Goal: Browse casually

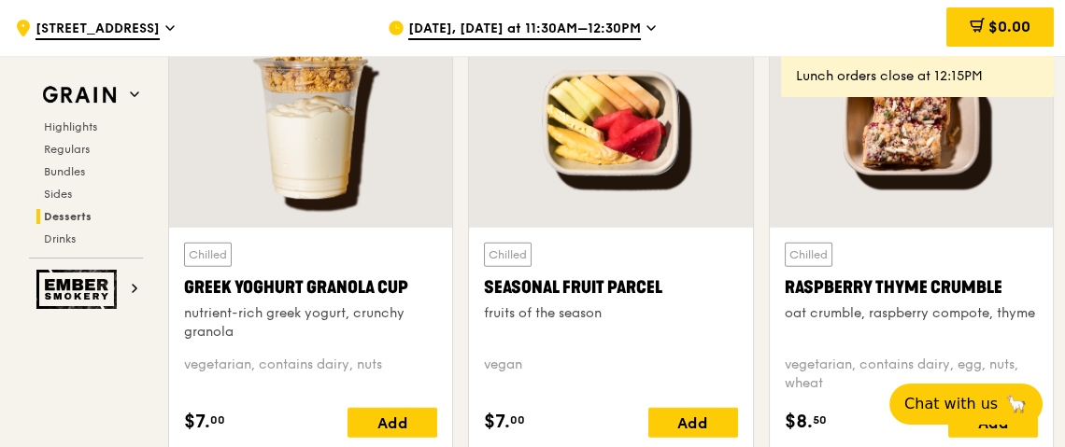
scroll to position [5987, 0]
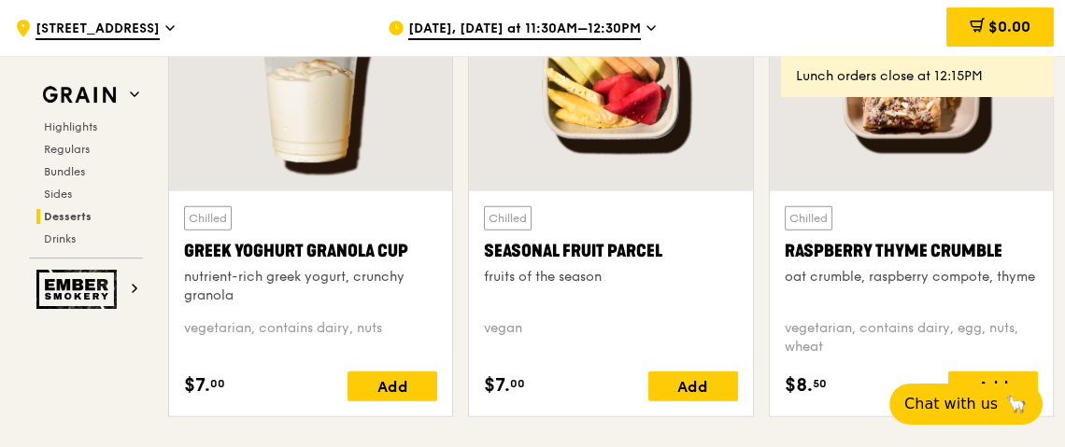
click at [630, 125] on div at bounding box center [610, 86] width 283 height 209
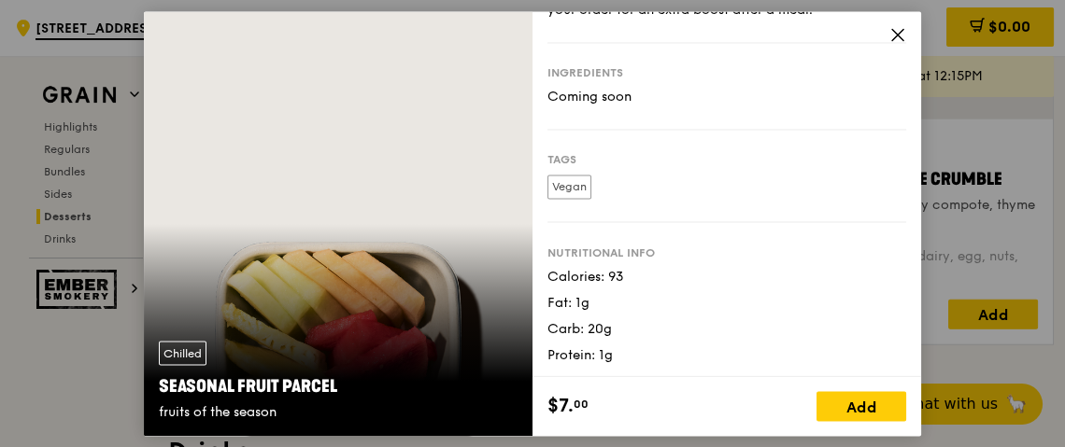
scroll to position [6080, 0]
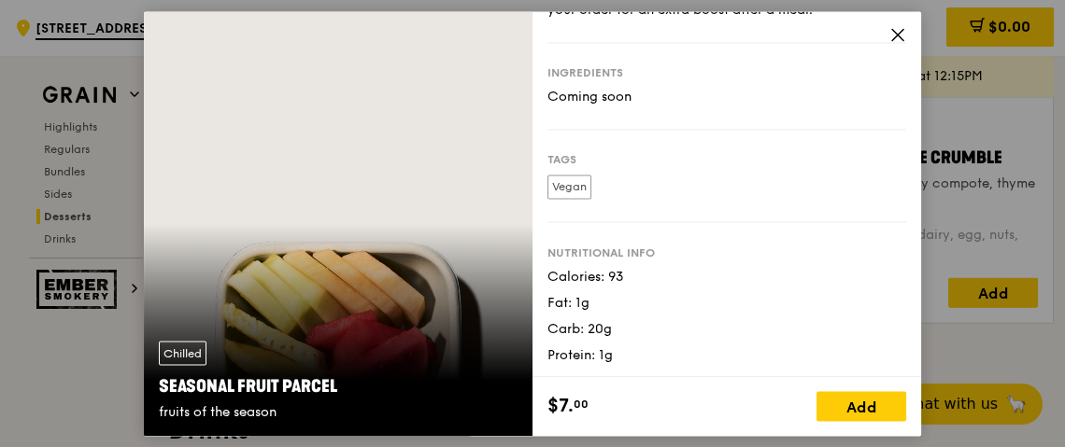
click at [895, 33] on icon at bounding box center [897, 34] width 17 height 17
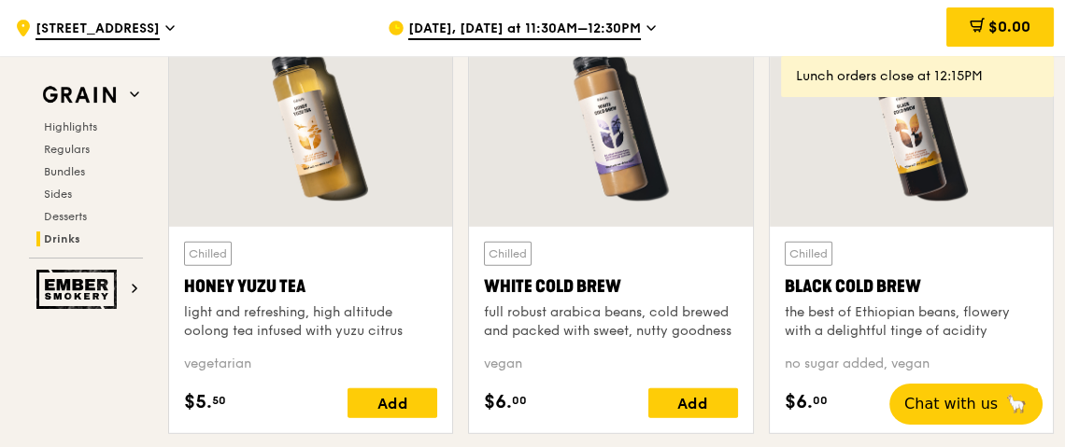
scroll to position [6921, 0]
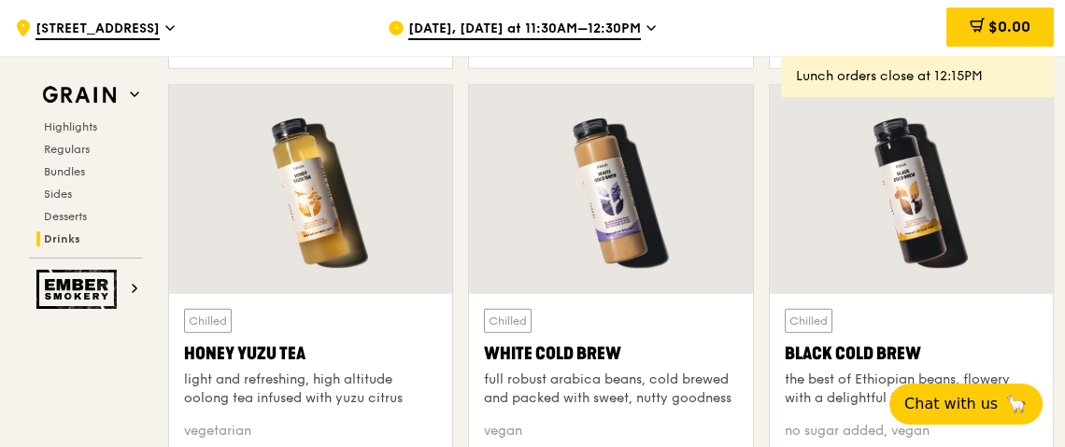
click at [935, 217] on div at bounding box center [911, 189] width 283 height 209
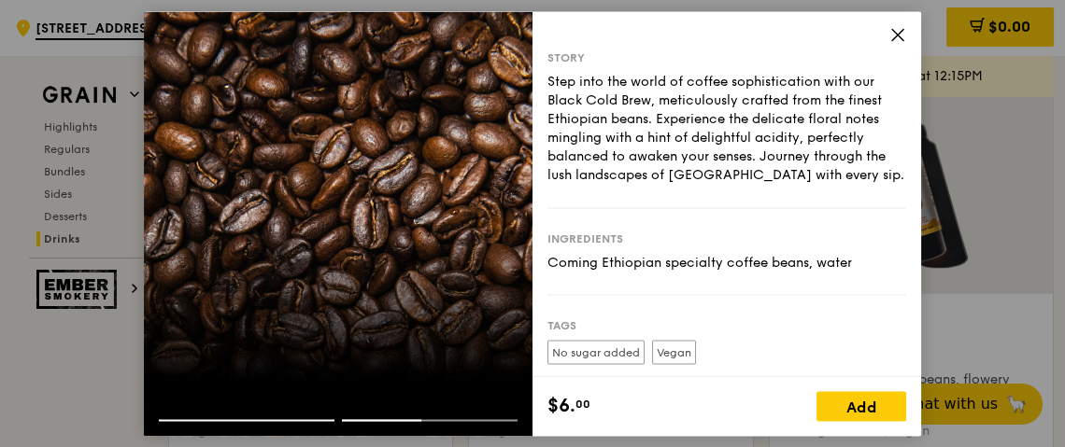
click at [895, 34] on icon at bounding box center [897, 34] width 17 height 17
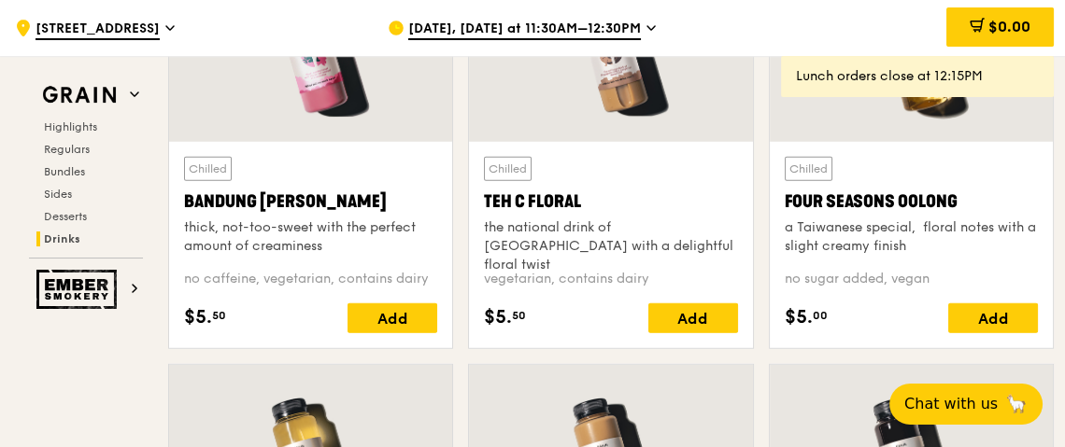
scroll to position [6547, 0]
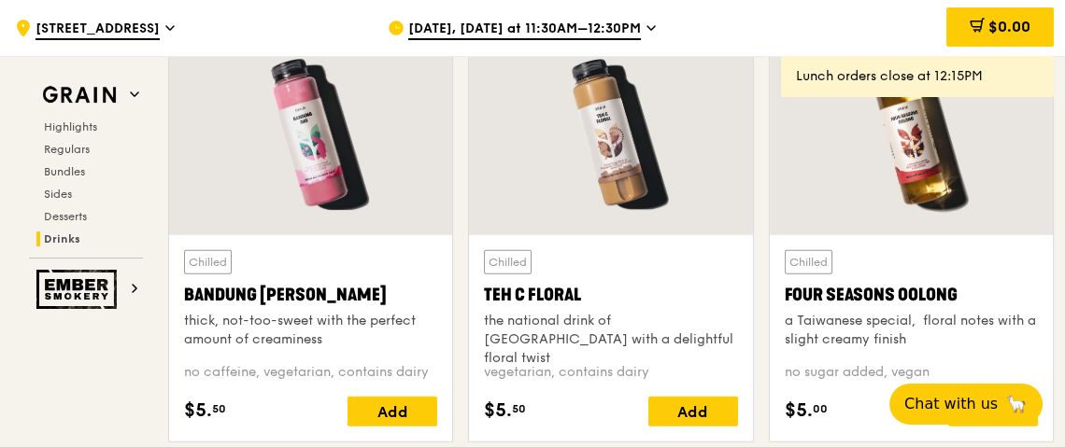
click at [917, 180] on div at bounding box center [911, 130] width 283 height 209
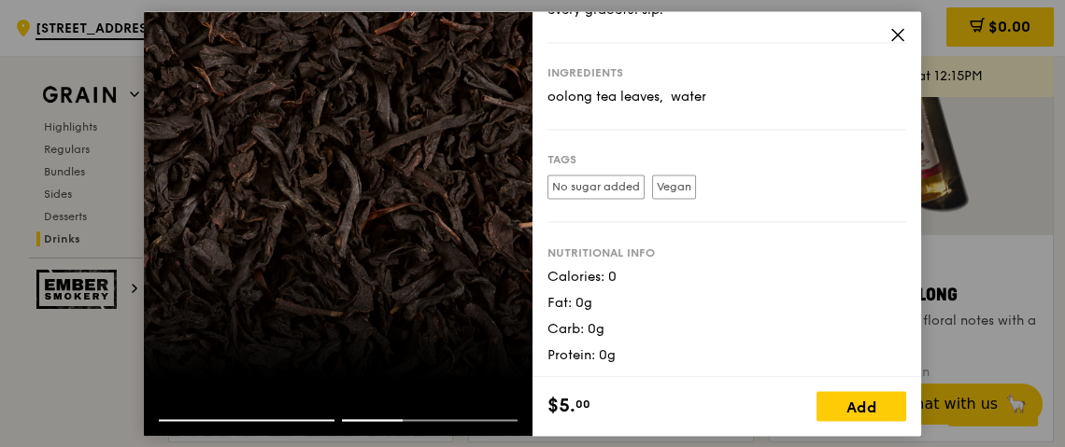
scroll to position [109, 0]
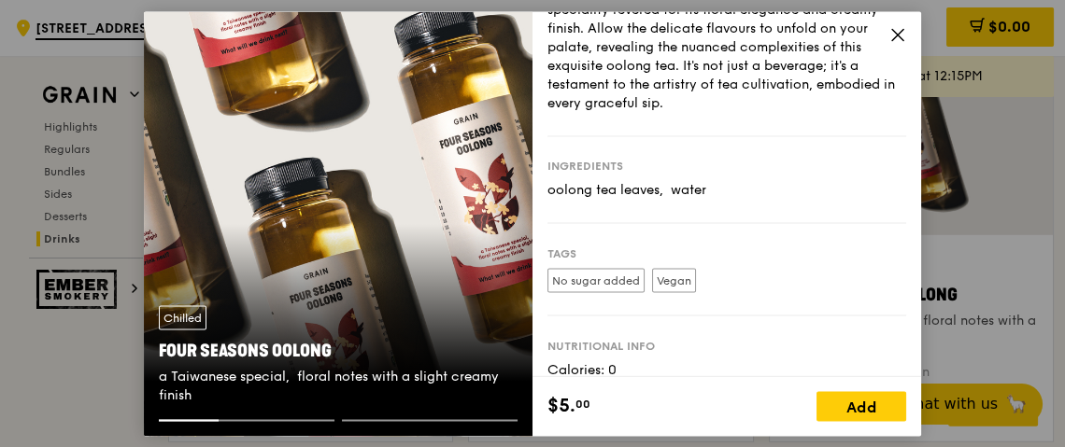
click at [894, 37] on icon at bounding box center [897, 34] width 11 height 11
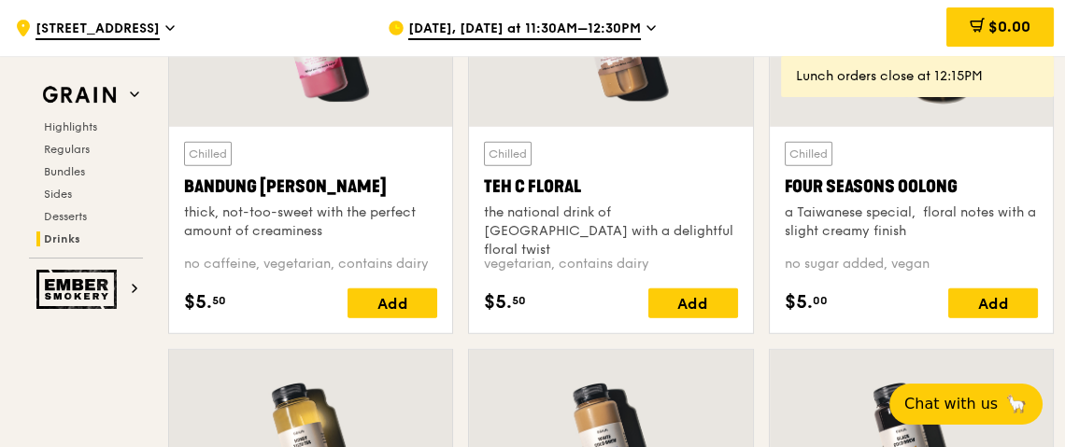
scroll to position [6734, 0]
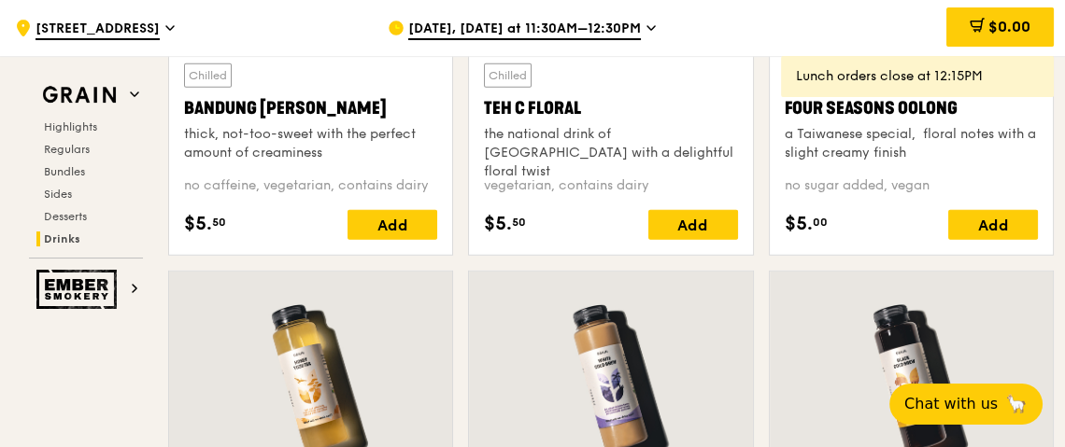
click at [301, 348] on div at bounding box center [310, 376] width 283 height 209
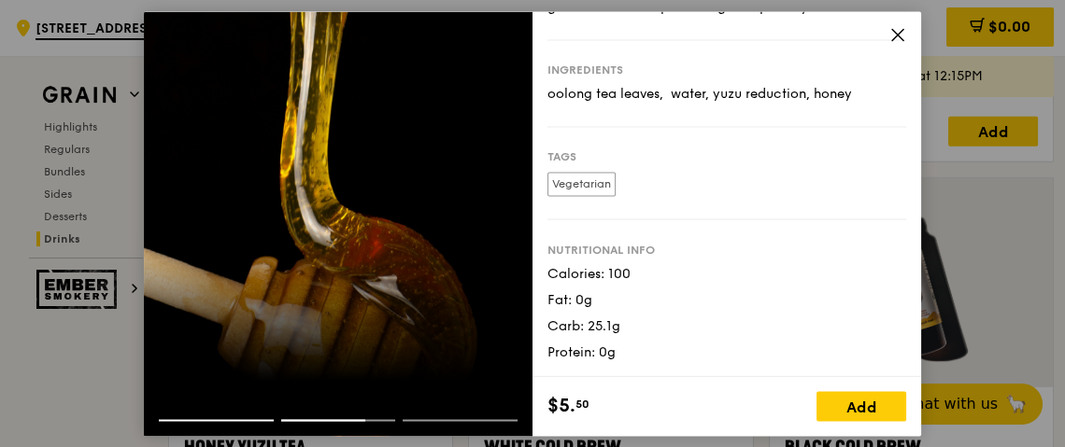
scroll to position [6921, 0]
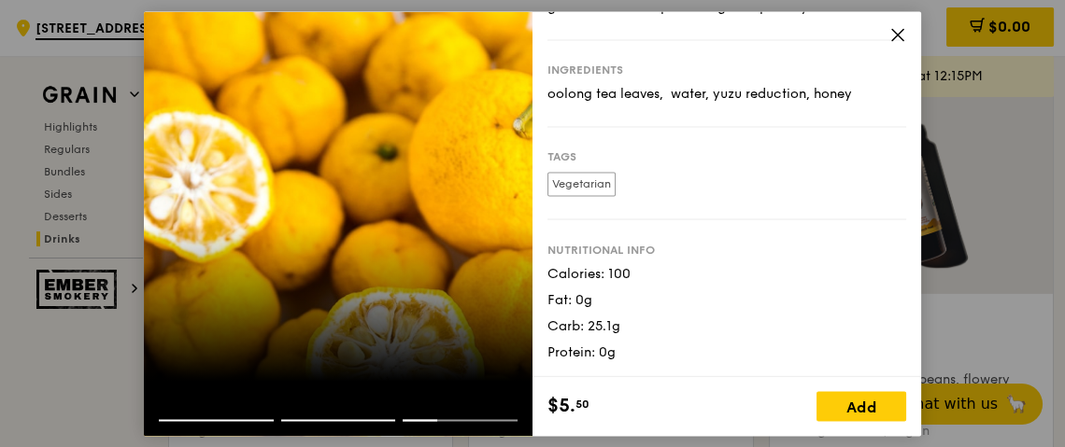
click at [901, 31] on icon at bounding box center [897, 34] width 17 height 17
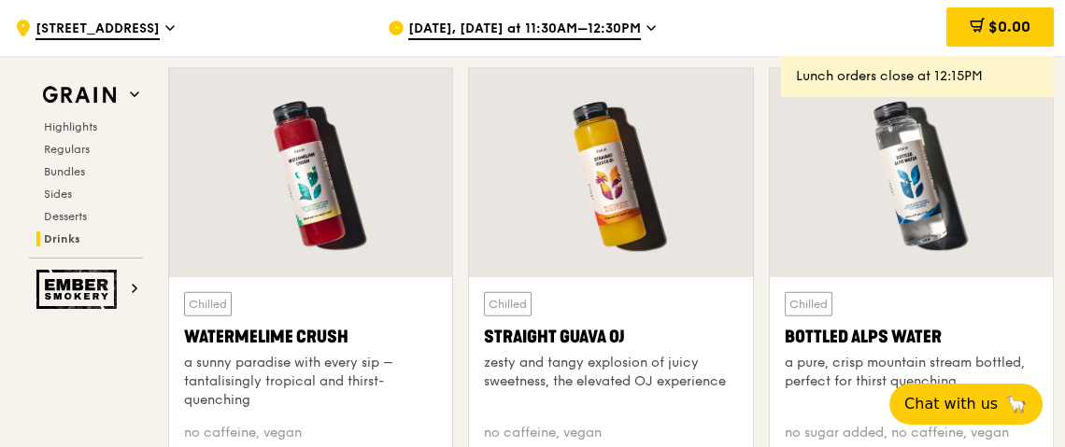
scroll to position [7388, 0]
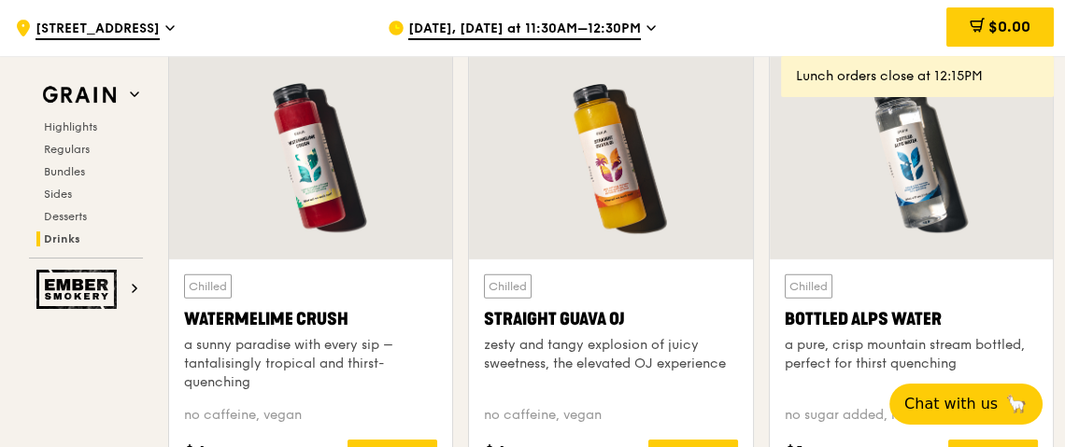
click at [638, 171] on div at bounding box center [610, 154] width 283 height 209
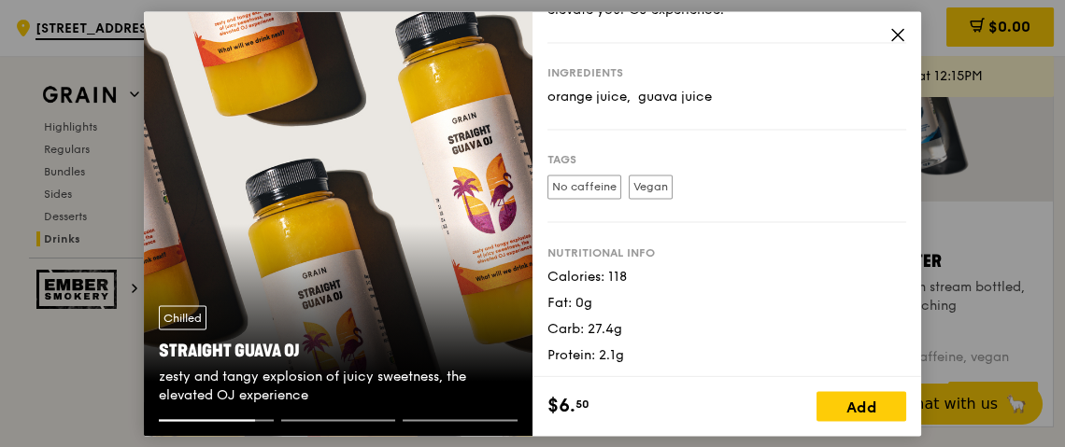
scroll to position [7481, 0]
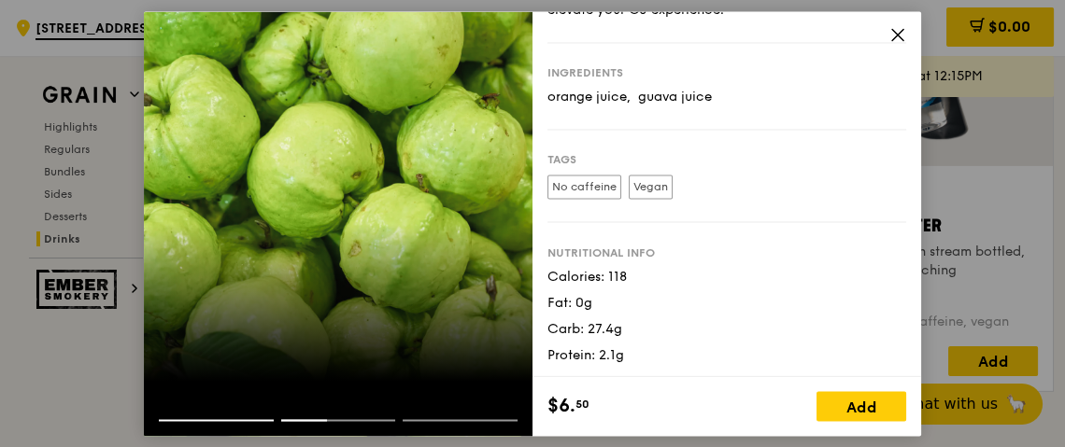
click at [897, 35] on icon at bounding box center [897, 34] width 11 height 11
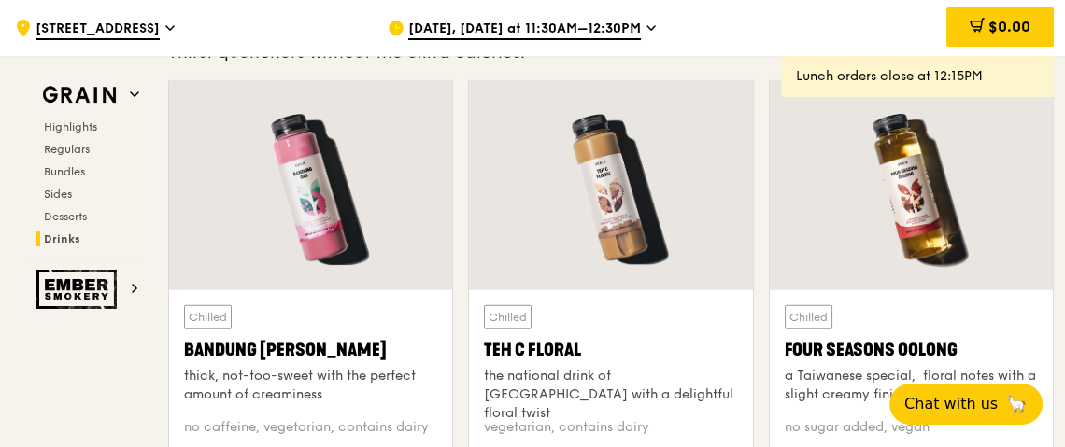
scroll to position [6454, 0]
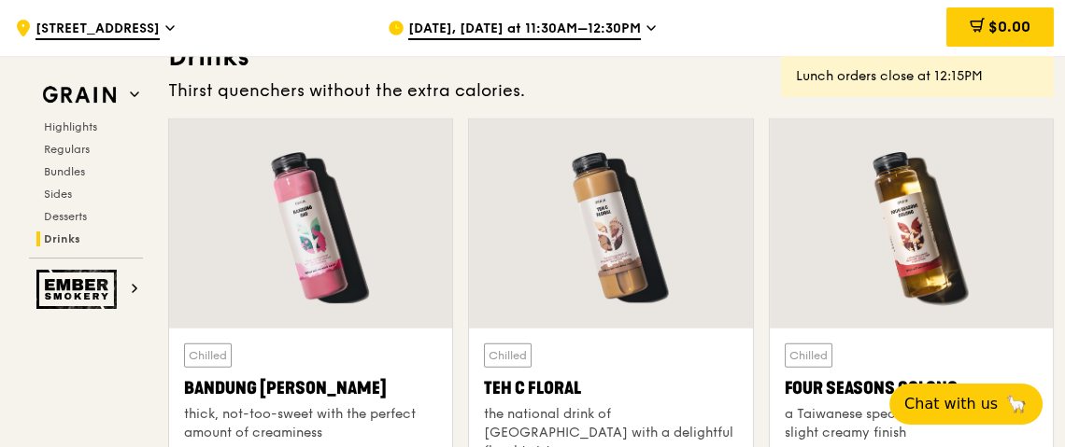
click at [345, 255] on div at bounding box center [310, 224] width 283 height 209
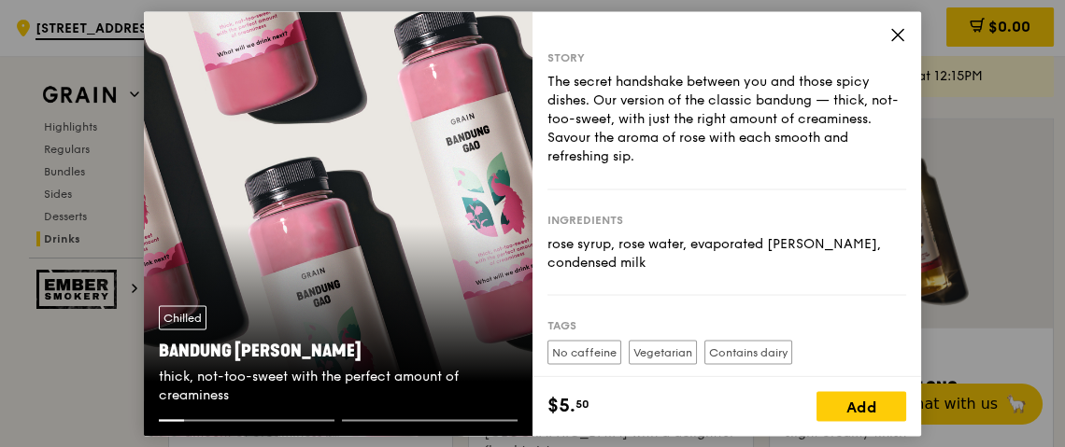
scroll to position [92, 0]
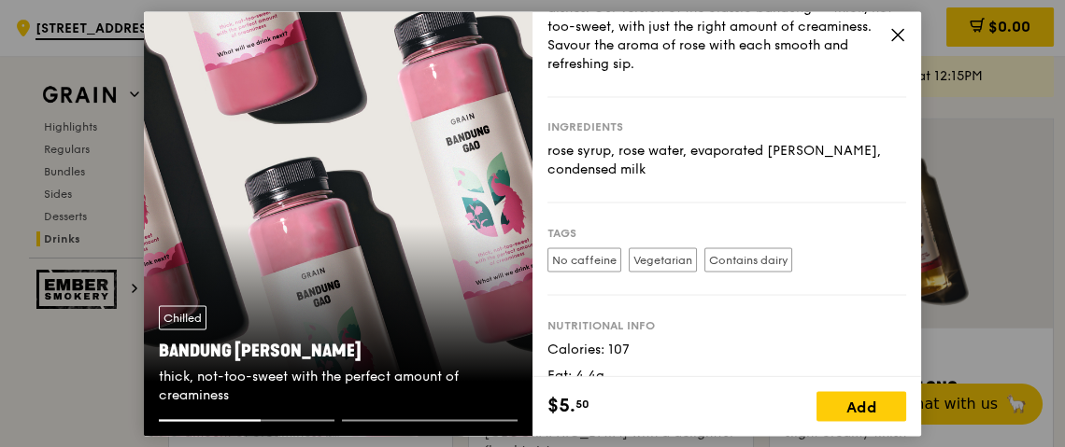
click at [902, 34] on icon at bounding box center [897, 34] width 17 height 17
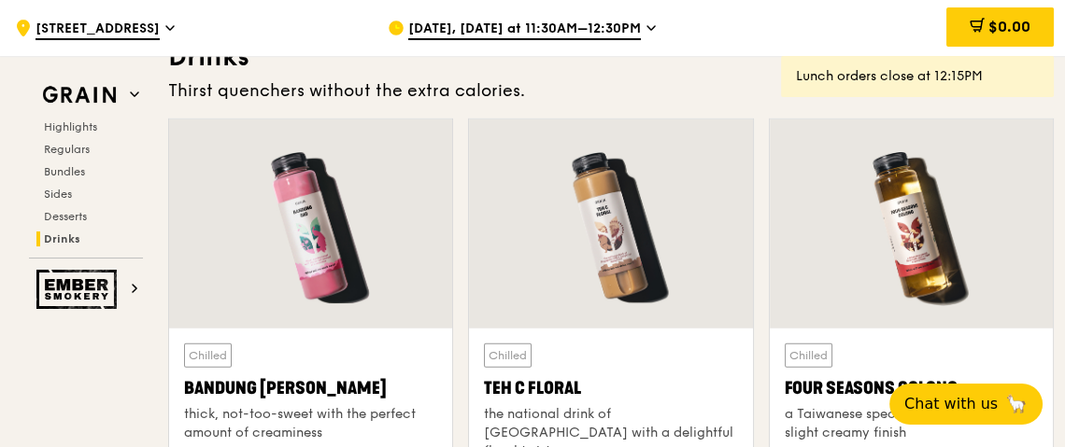
click at [623, 204] on div at bounding box center [610, 224] width 283 height 209
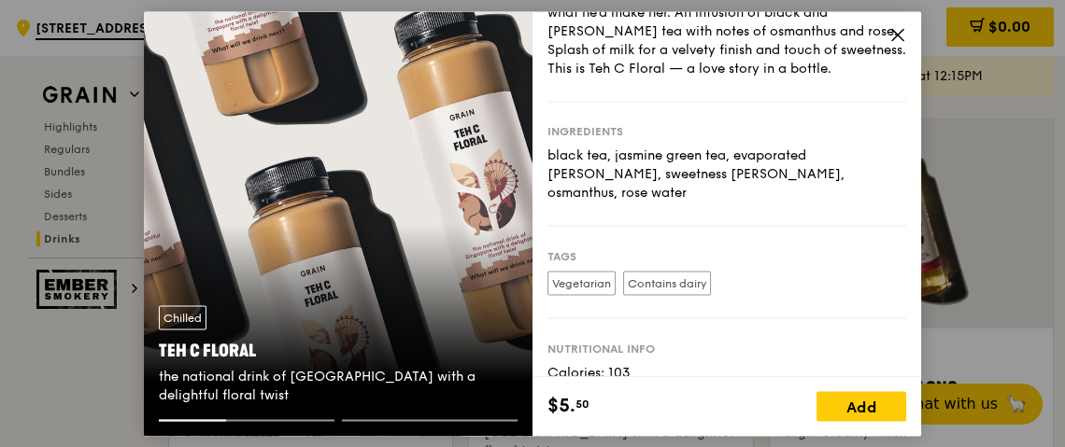
scroll to position [0, 0]
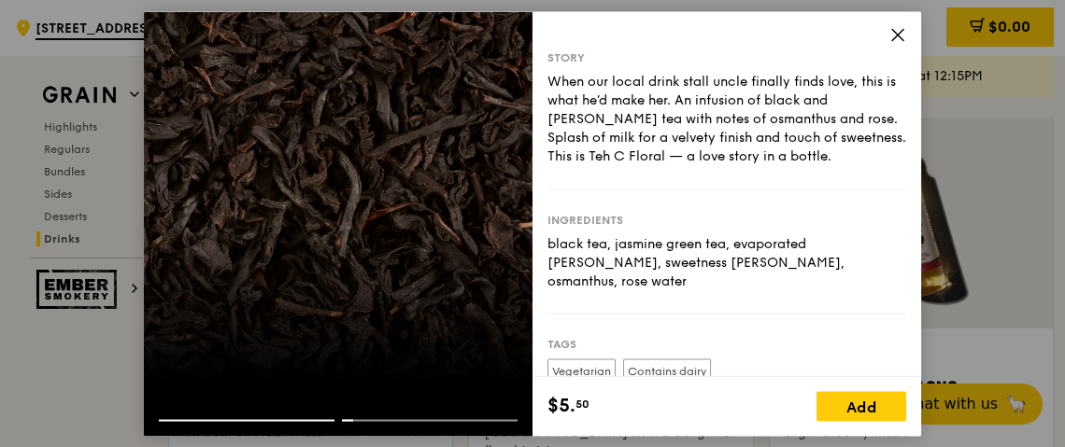
click at [895, 31] on icon at bounding box center [897, 34] width 11 height 11
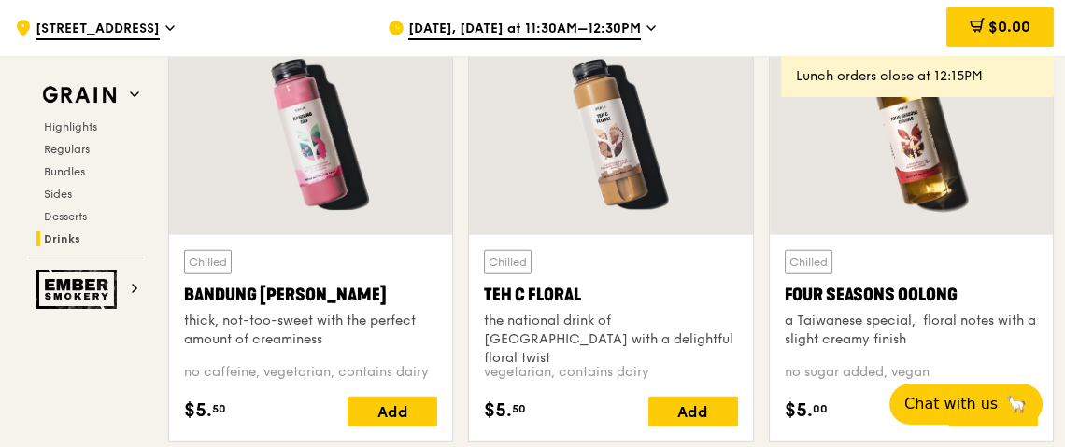
scroll to position [6454, 0]
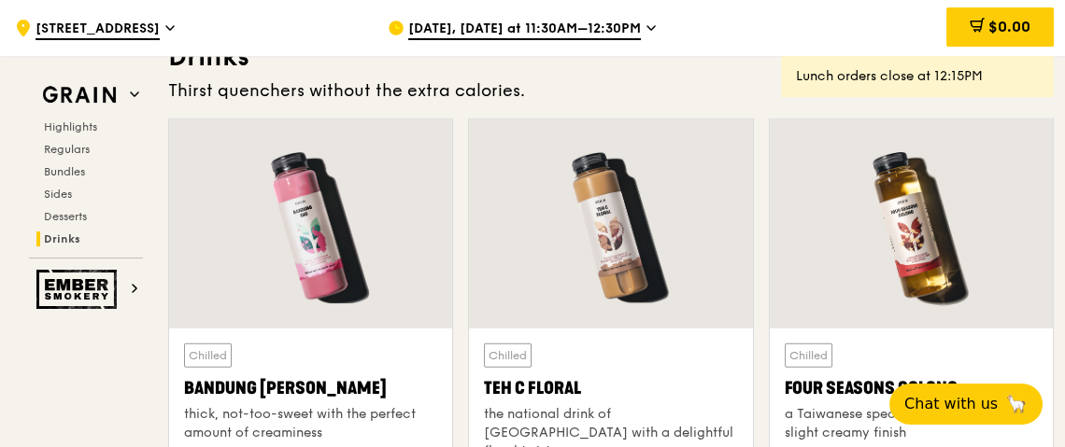
click at [883, 253] on div at bounding box center [911, 224] width 283 height 209
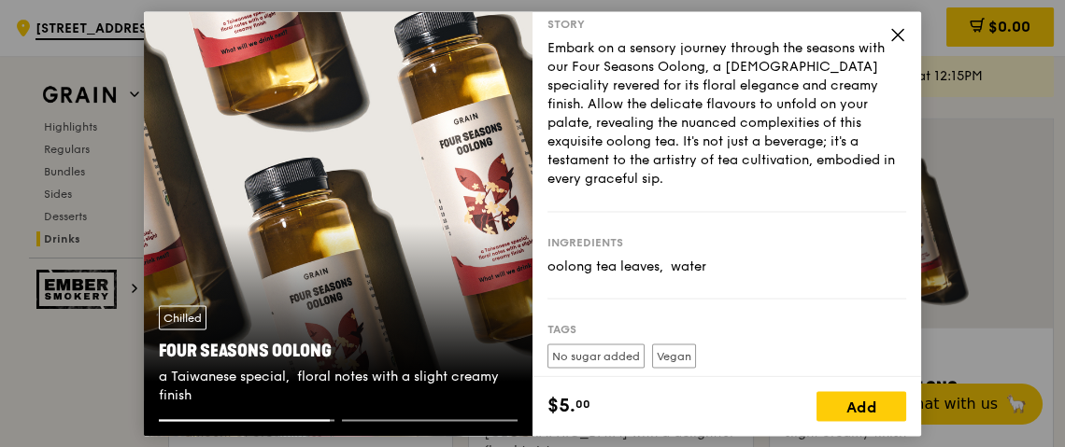
scroll to position [0, 0]
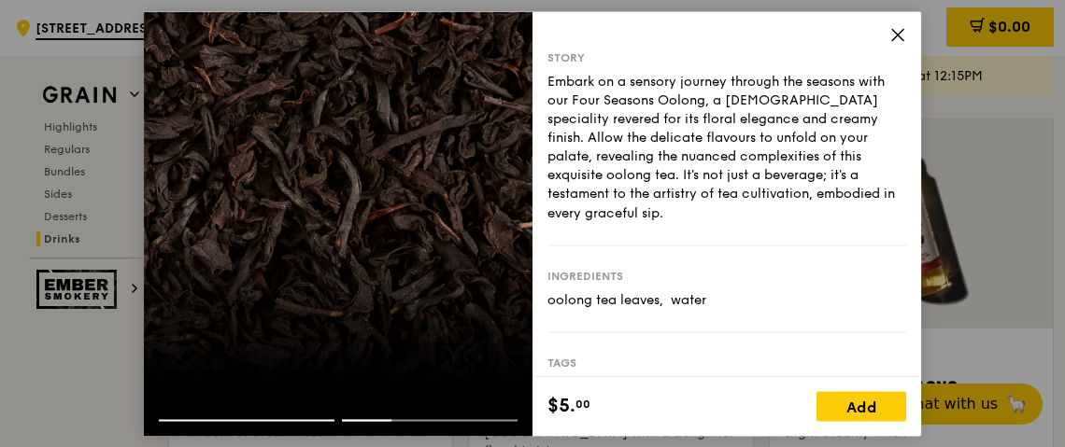
click at [899, 31] on icon at bounding box center [897, 34] width 17 height 17
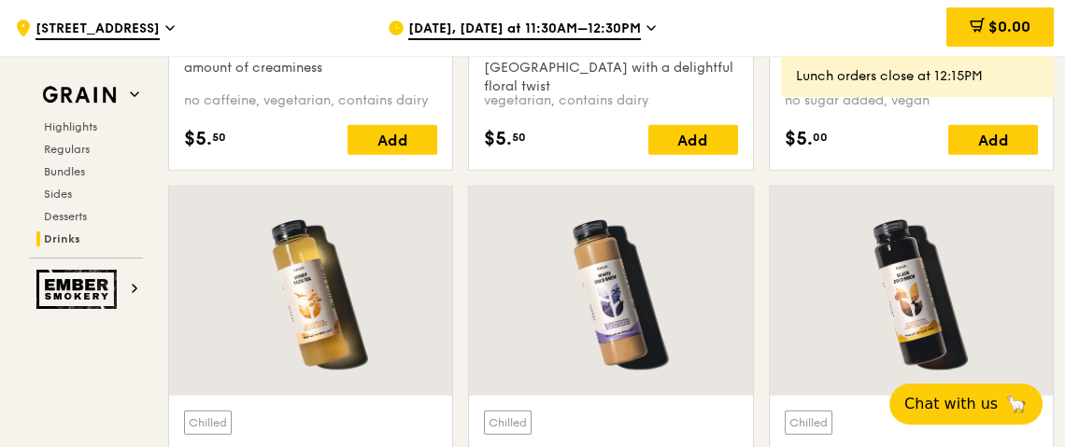
scroll to position [6827, 0]
